Goal: Task Accomplishment & Management: Complete application form

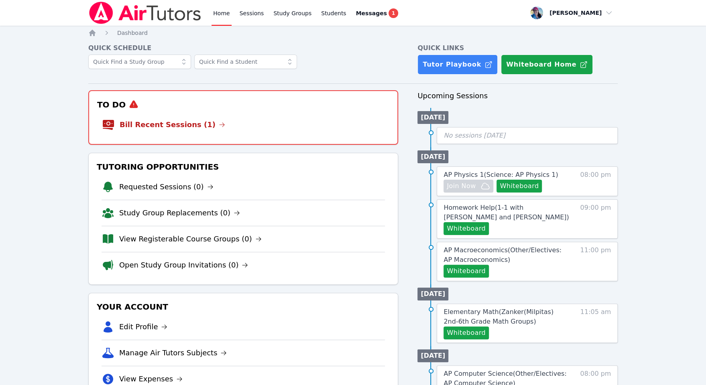
click at [177, 122] on link "Bill Recent Sessions (1)" at bounding box center [173, 124] width 106 height 11
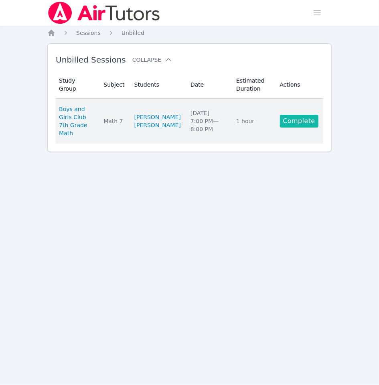
click at [304, 122] on link "Complete" at bounding box center [299, 121] width 39 height 13
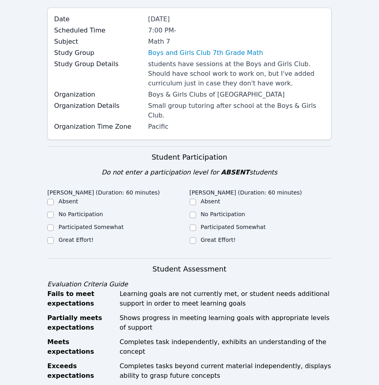
scroll to position [132, 0]
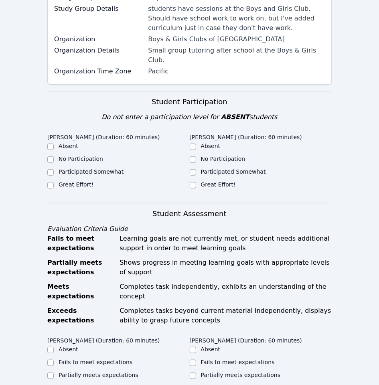
click at [80, 181] on div "Great Effort!" at bounding box center [76, 185] width 35 height 8
click at [77, 181] on label "Great Effort!" at bounding box center [76, 184] width 35 height 6
click at [54, 182] on input "Great Effort!" at bounding box center [50, 185] width 6 height 6
checkbox input "true"
click at [197, 181] on div "Great Effort!" at bounding box center [261, 186] width 142 height 10
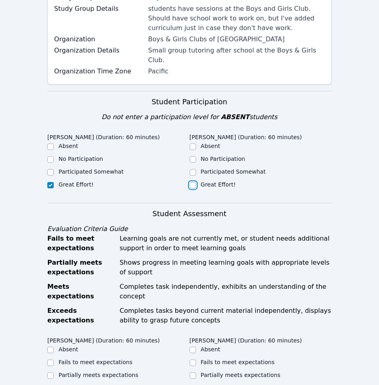
click at [194, 182] on input "Great Effort!" at bounding box center [193, 185] width 6 height 6
checkbox input "true"
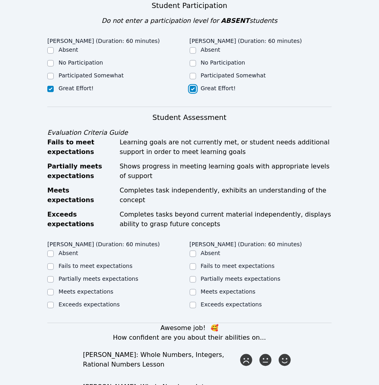
scroll to position [307, 0]
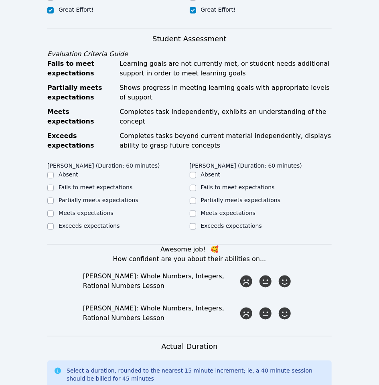
click at [198, 209] on div "Meets expectations" at bounding box center [261, 214] width 142 height 10
click at [193, 211] on input "Meets expectations" at bounding box center [193, 214] width 6 height 6
checkbox input "true"
click at [47, 211] on input "Meets expectations" at bounding box center [50, 214] width 6 height 6
checkbox input "true"
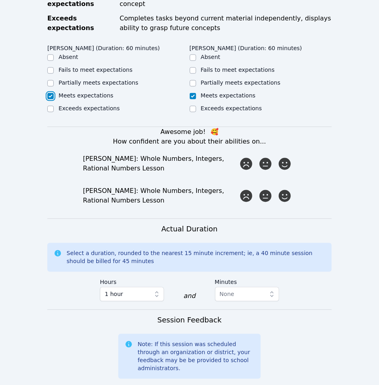
scroll to position [433, 0]
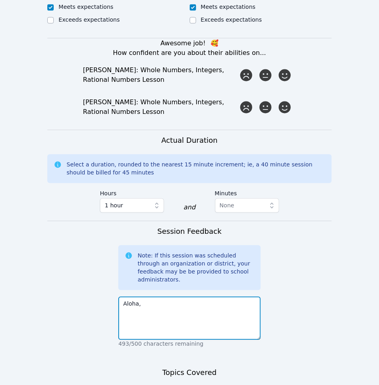
scroll to position [615, 0]
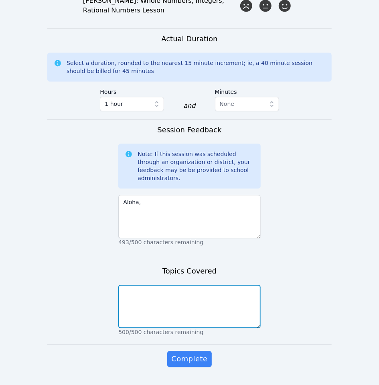
click at [167, 285] on textarea at bounding box center [189, 306] width 142 height 43
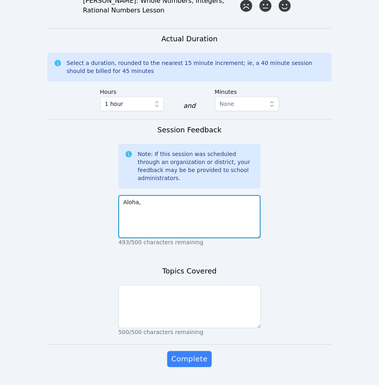
click at [154, 198] on textarea "Aloha," at bounding box center [189, 216] width 142 height 43
click at [132, 200] on textarea "Aloha," at bounding box center [189, 216] width 142 height 43
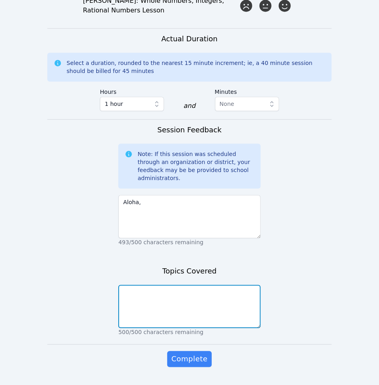
click at [153, 290] on textarea at bounding box center [189, 306] width 142 height 43
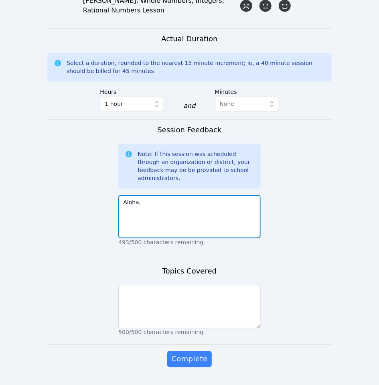
click at [153, 195] on textarea "Aloha," at bounding box center [189, 216] width 142 height 43
type textarea "Aloha,"
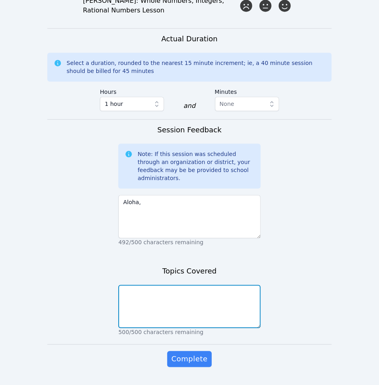
click at [144, 289] on textarea at bounding box center [189, 306] width 142 height 43
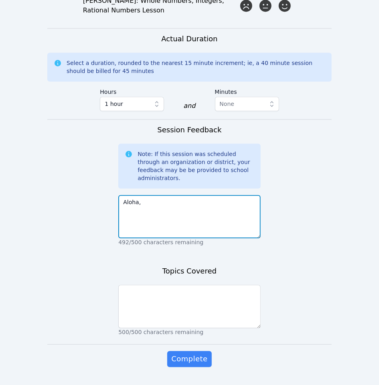
click at [130, 195] on textarea "Aloha," at bounding box center [189, 216] width 142 height 43
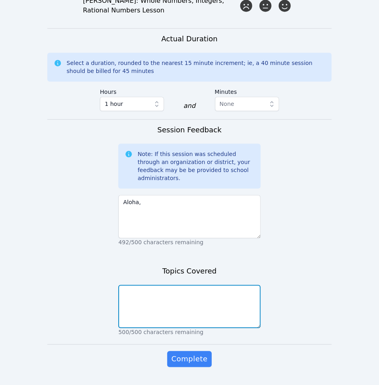
click at [163, 288] on textarea at bounding box center [189, 306] width 142 height 43
type textarea "N"
click at [167, 285] on textarea "No" at bounding box center [189, 306] width 142 height 43
type textarea "N"
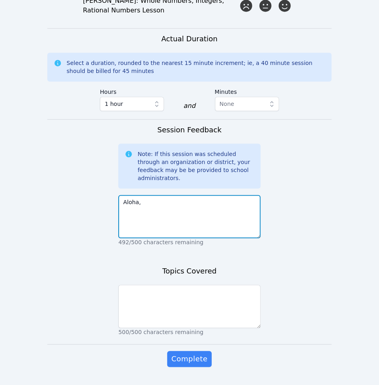
click at [136, 198] on textarea "Aloha," at bounding box center [189, 216] width 142 height 43
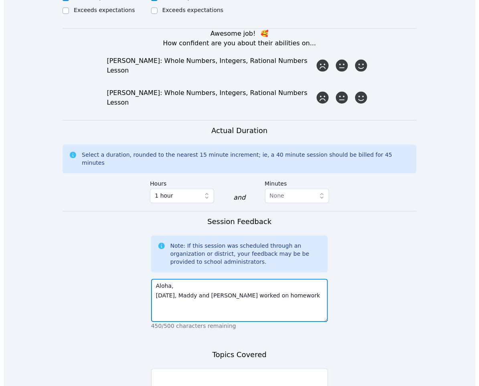
scroll to position [577, 0]
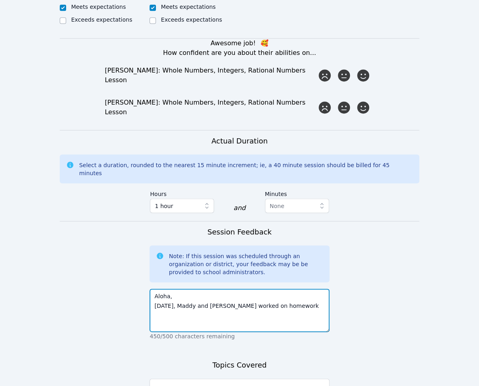
click at [300, 289] on textarea "Aloha, Today, Maddy and Ailyn worked on homework" at bounding box center [240, 310] width 180 height 43
type textarea "Aloha, Today, Maddy and Ailyn worked on homework and combining like terms. They…"
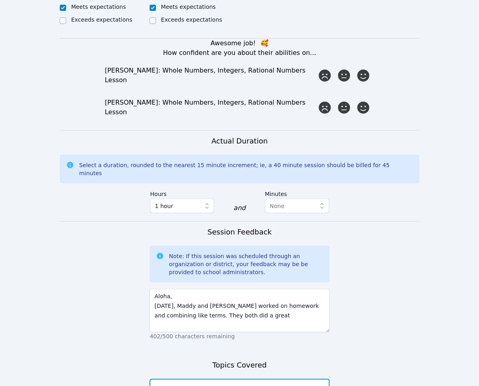
type textarea "Homework"
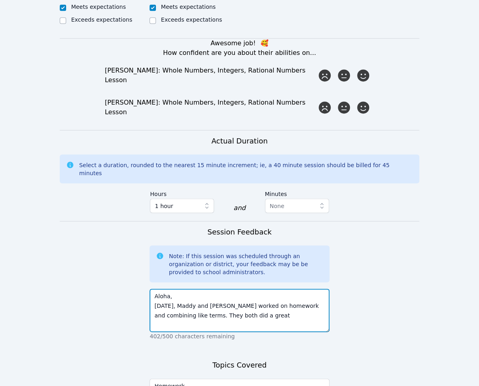
click at [273, 289] on textarea "Aloha, Today, Maddy and Ailyn worked on homework and combining like terms. They…" at bounding box center [240, 310] width 180 height 43
click at [280, 289] on textarea "Aloha, Today, Maddy and Ailyn worked on homework and combining like terms. They…" at bounding box center [240, 310] width 180 height 43
type textarea "Aloha, Today, Maddy and Ailyn worked on homework and combining like terms. They…"
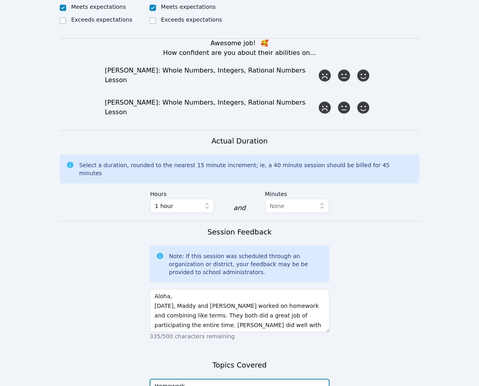
type textarea "Homework and combining like terms"
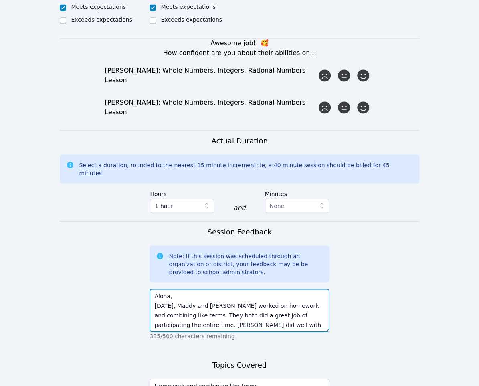
click at [252, 289] on textarea "Aloha, Today, Maddy and Ailyn worked on homework and combining like terms. They…" at bounding box center [240, 310] width 180 height 43
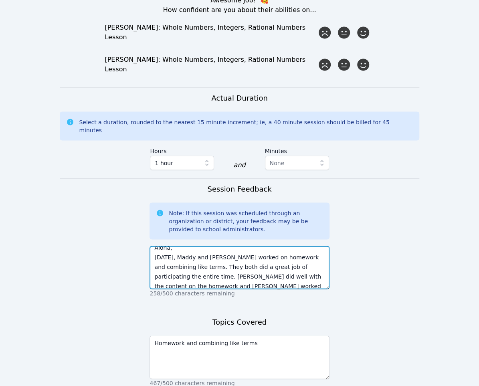
scroll to position [642, 0]
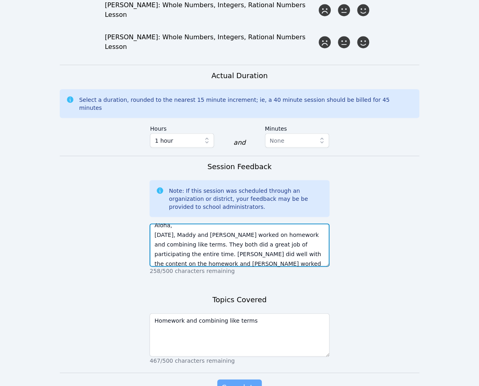
type textarea "Aloha, Today, Maddy and Ailyn worked on homework and combining like terms. They…"
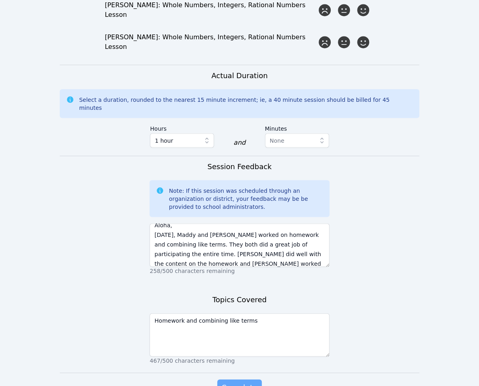
click at [242, 382] on span "Complete" at bounding box center [239, 387] width 36 height 11
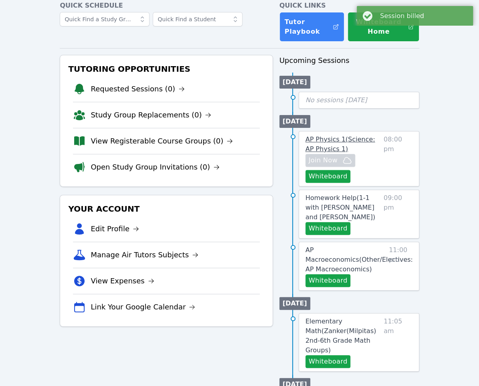
scroll to position [119, 0]
